Goal: Information Seeking & Learning: Learn about a topic

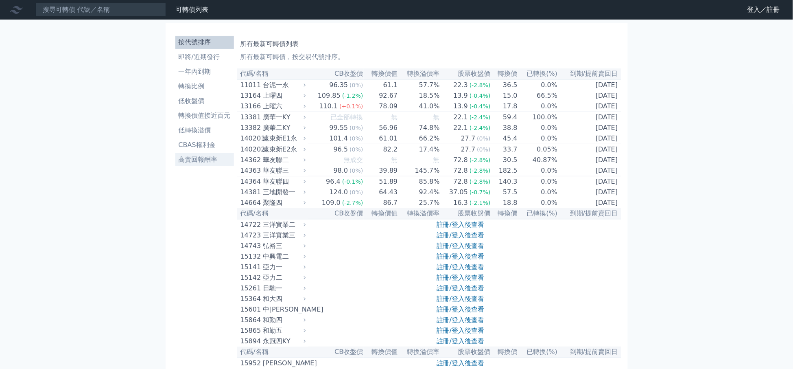
click at [202, 162] on li "高賣回報酬率" at bounding box center [204, 160] width 59 height 10
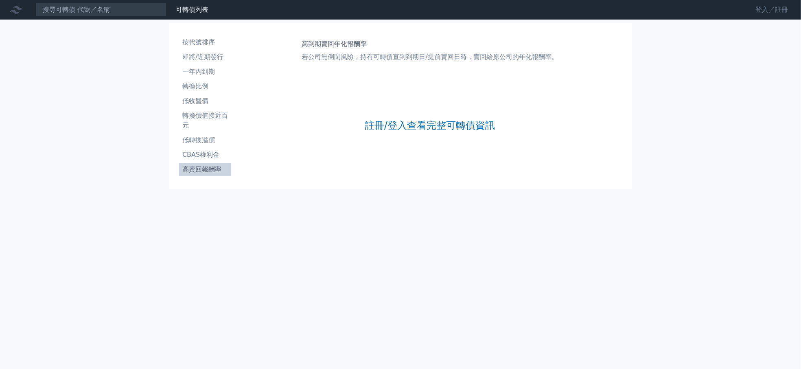
click at [768, 13] on link "登入／註冊" at bounding box center [772, 9] width 46 height 13
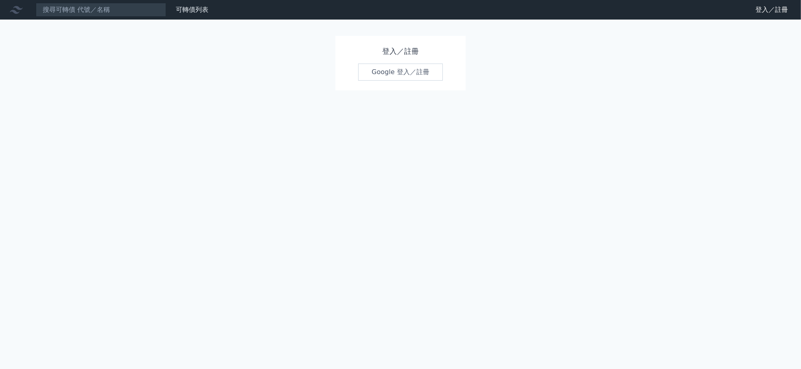
click at [411, 77] on link "Google 登入／註冊" at bounding box center [400, 71] width 85 height 17
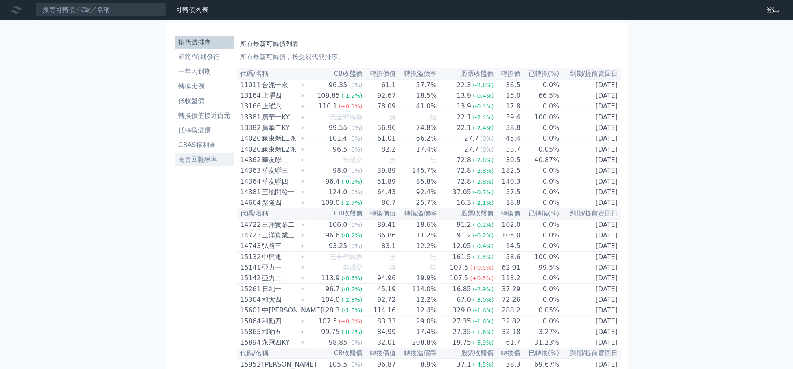
click at [199, 157] on li "高賣回報酬率" at bounding box center [204, 160] width 59 height 10
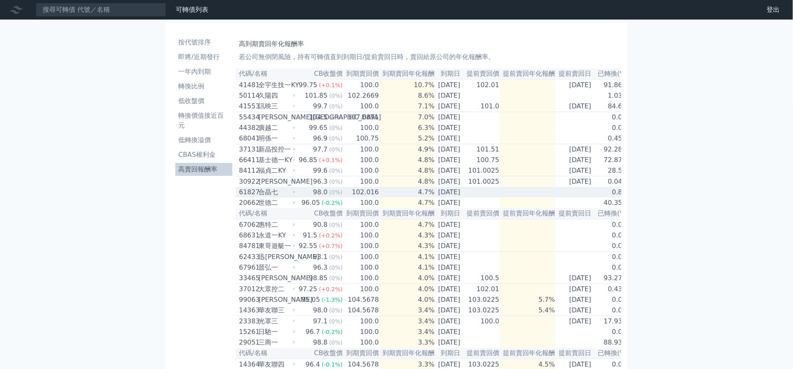
click at [312, 197] on div "98.0" at bounding box center [321, 192] width 18 height 10
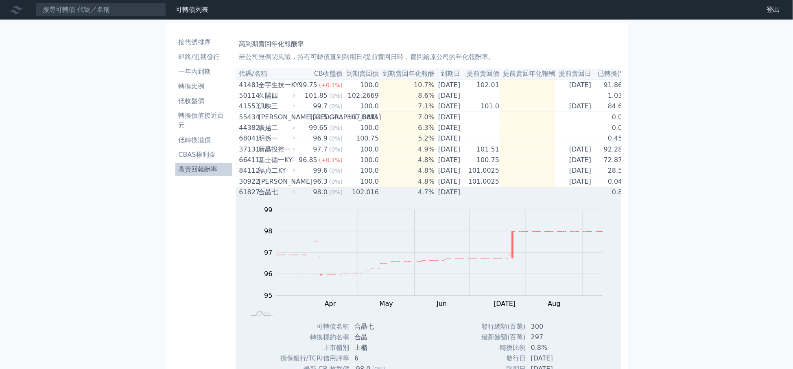
click at [312, 197] on div "98.0" at bounding box center [321, 192] width 18 height 10
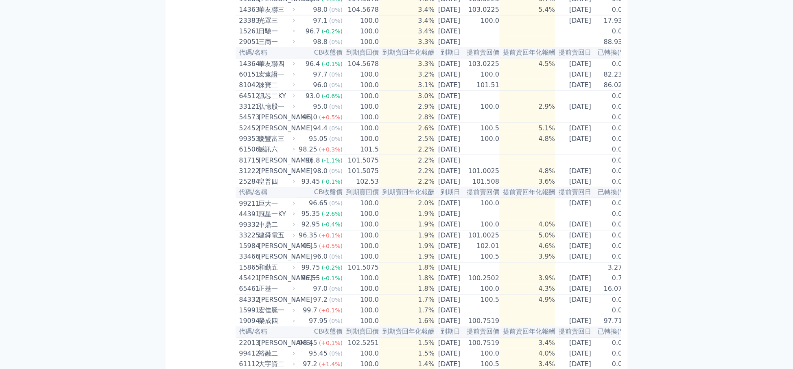
scroll to position [333, 0]
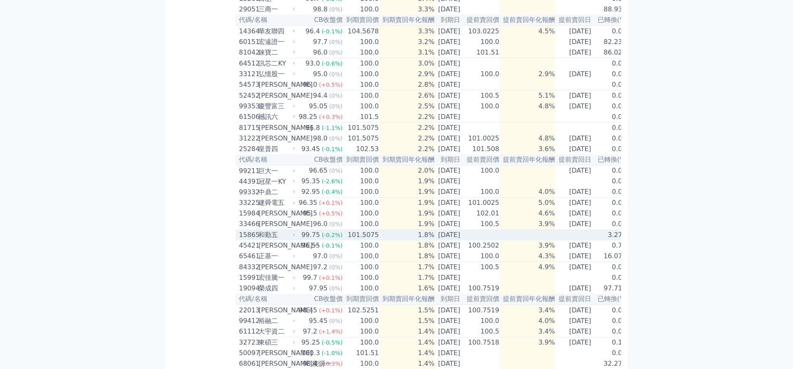
click at [331, 238] on span "(-0.2%)" at bounding box center [332, 235] width 21 height 7
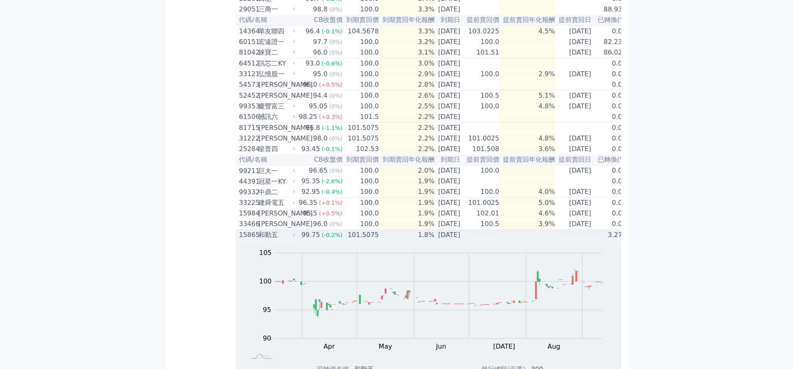
scroll to position [520, 0]
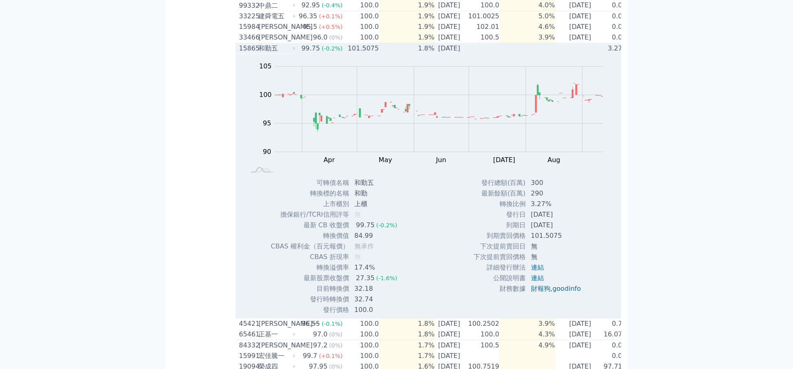
click at [274, 53] on div "和勤五" at bounding box center [275, 49] width 35 height 10
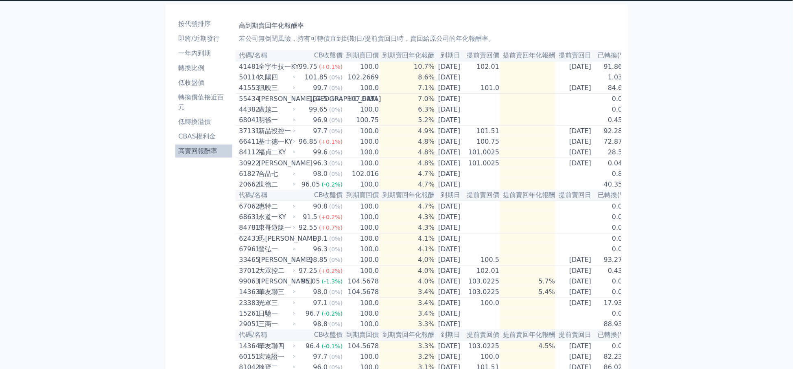
scroll to position [0, 0]
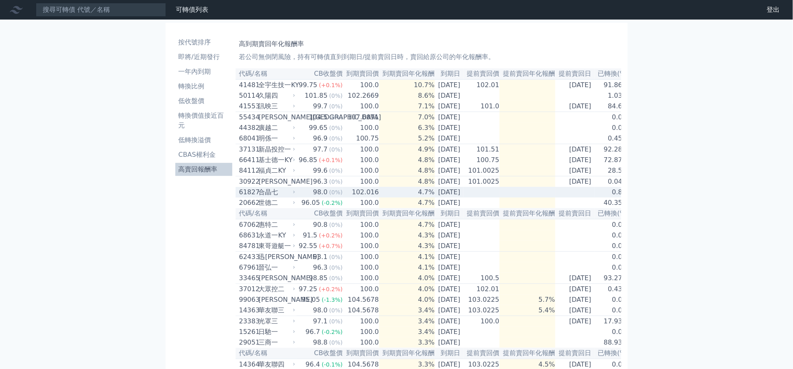
click at [289, 197] on div "合晶七" at bounding box center [275, 192] width 35 height 10
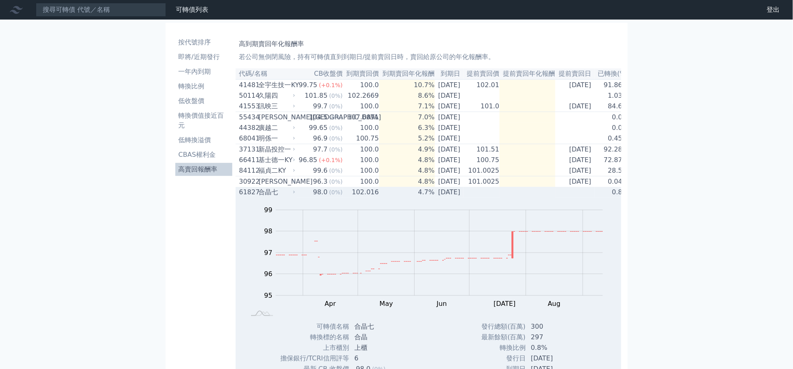
click at [289, 197] on div "合晶七" at bounding box center [275, 192] width 35 height 10
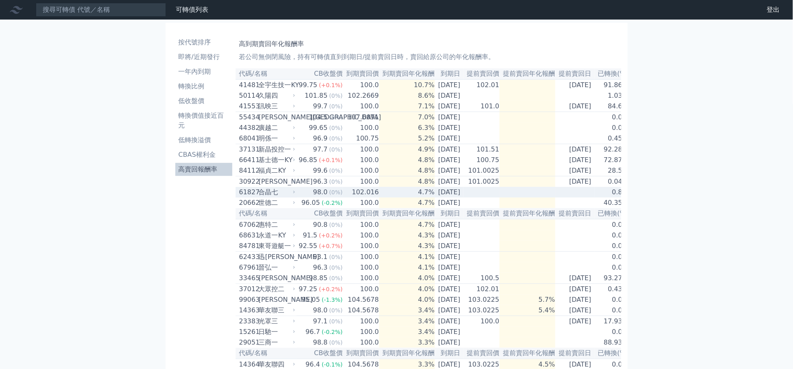
click at [275, 197] on div "合晶七" at bounding box center [275, 192] width 35 height 10
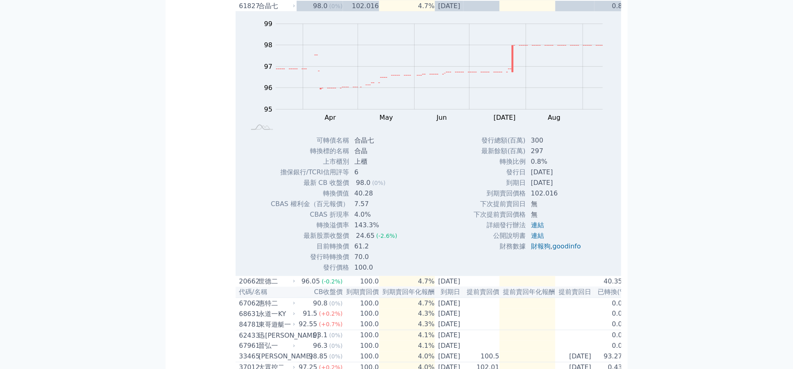
scroll to position [373, 0]
